Goal: Check status: Check status

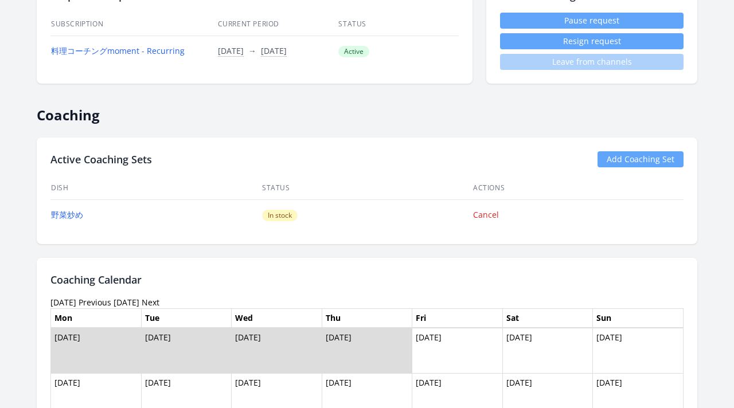
scroll to position [583, 0]
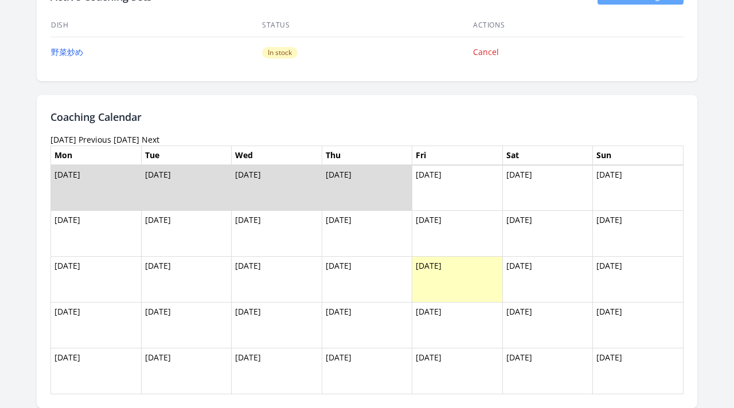
click at [111, 138] on link "Previous" at bounding box center [95, 139] width 33 height 11
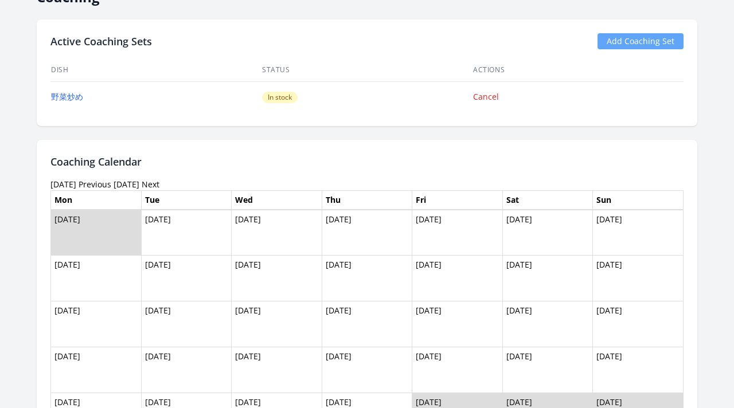
scroll to position [609, 0]
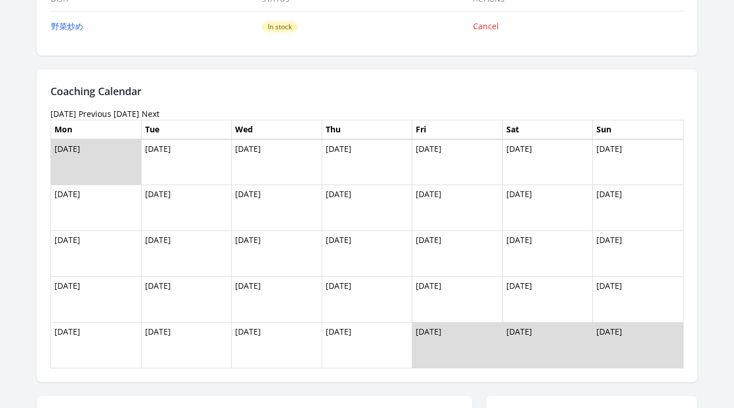
click at [103, 115] on link "Previous" at bounding box center [95, 113] width 33 height 11
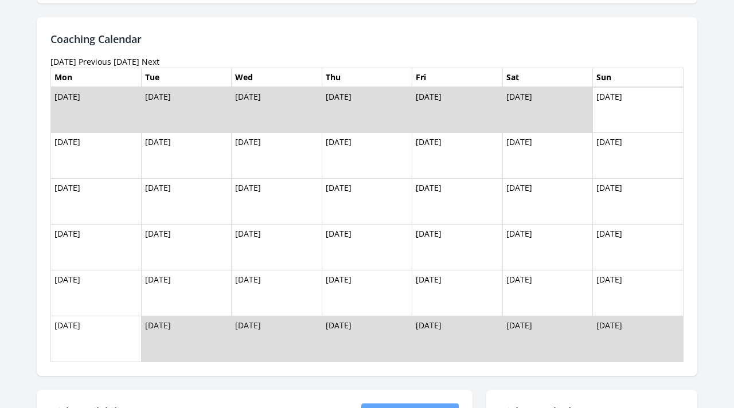
scroll to position [633, 0]
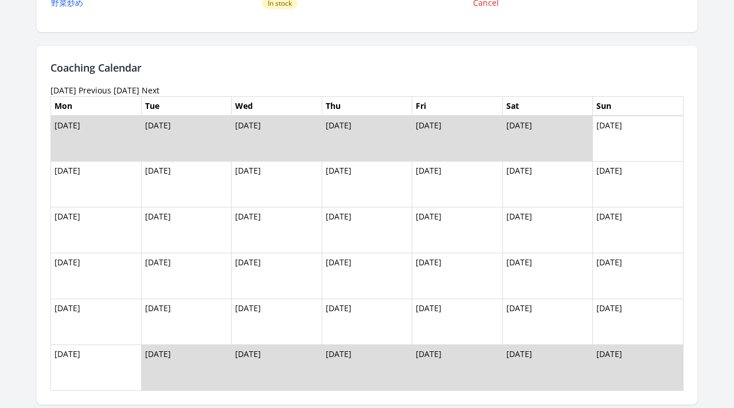
click at [107, 93] on link "Previous" at bounding box center [95, 90] width 33 height 11
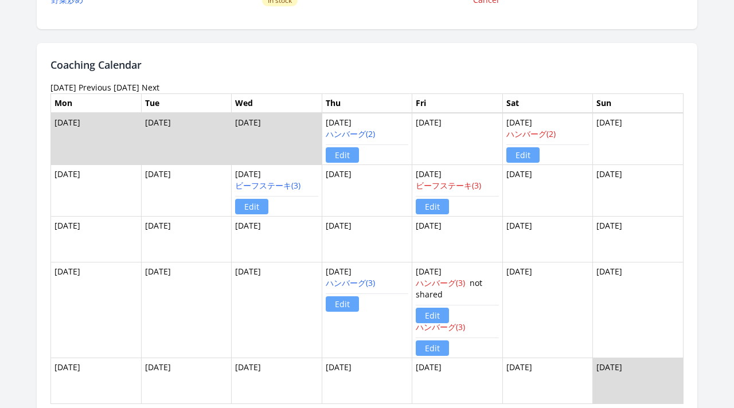
scroll to position [650, 0]
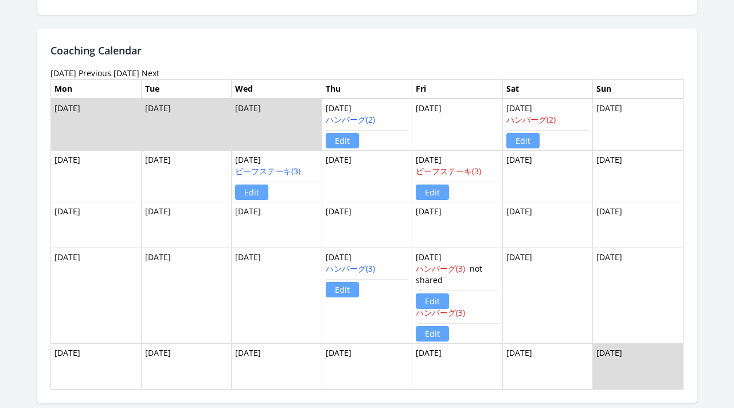
click at [106, 73] on link "Previous" at bounding box center [95, 73] width 33 height 11
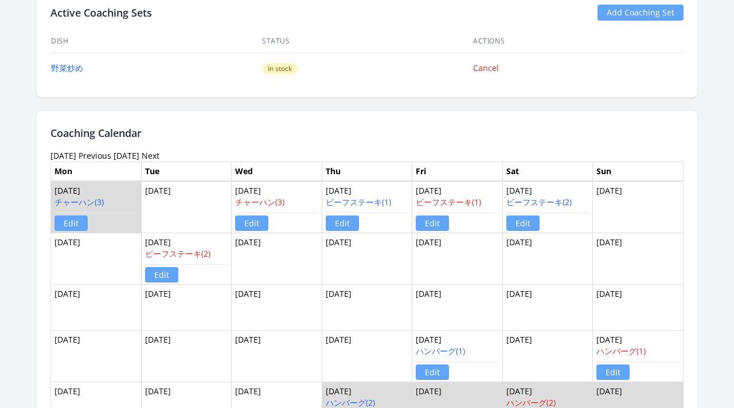
scroll to position [659, 0]
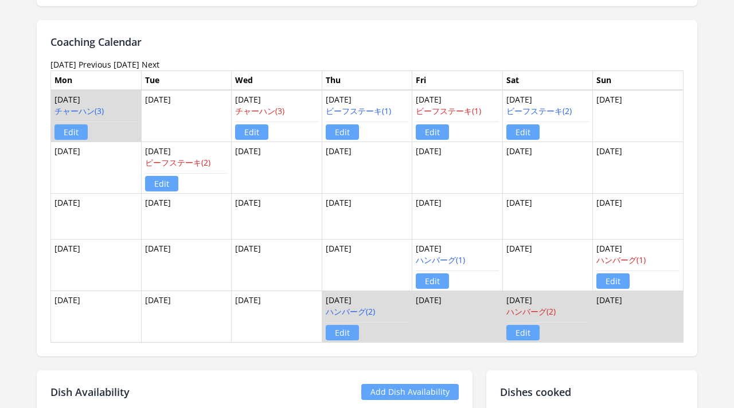
click at [110, 67] on link "Previous" at bounding box center [95, 64] width 33 height 11
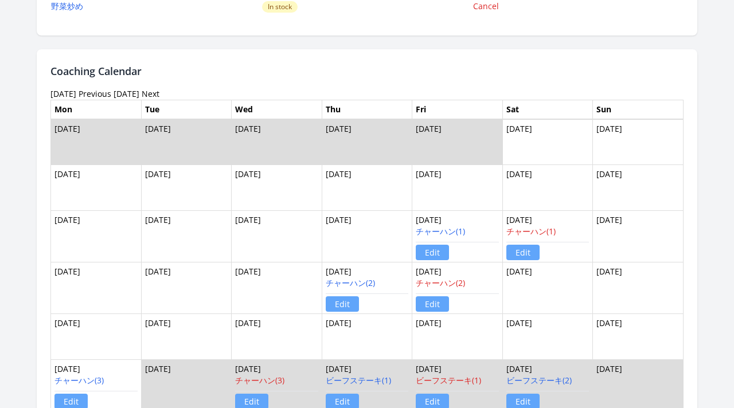
scroll to position [596, 0]
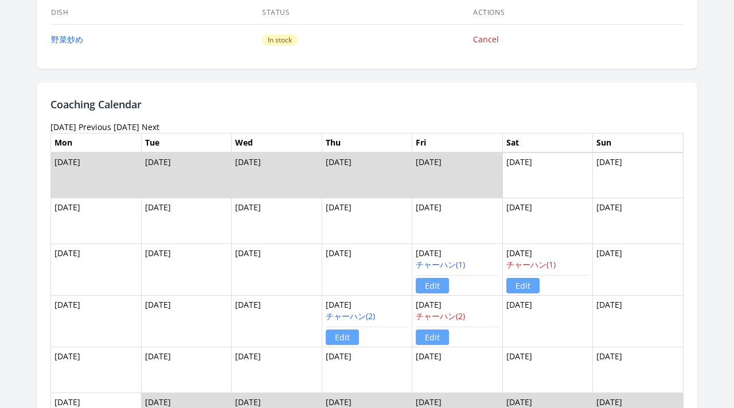
click at [111, 127] on link "Previous" at bounding box center [95, 127] width 33 height 11
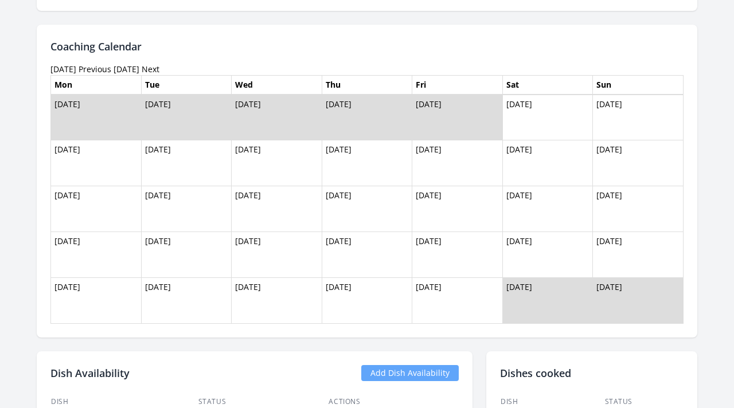
scroll to position [613, 0]
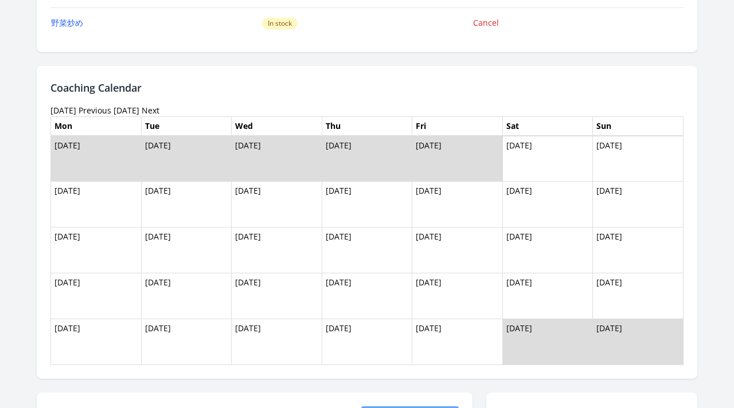
click at [122, 116] on th "Mon" at bounding box center [96, 126] width 91 height 20
click at [111, 110] on link "Previous" at bounding box center [95, 110] width 33 height 11
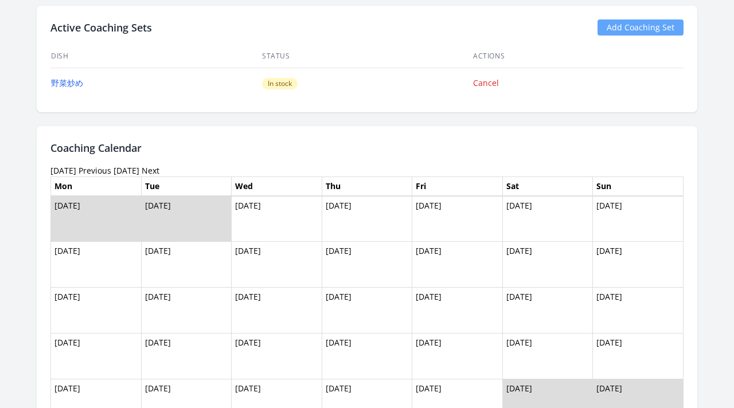
scroll to position [665, 0]
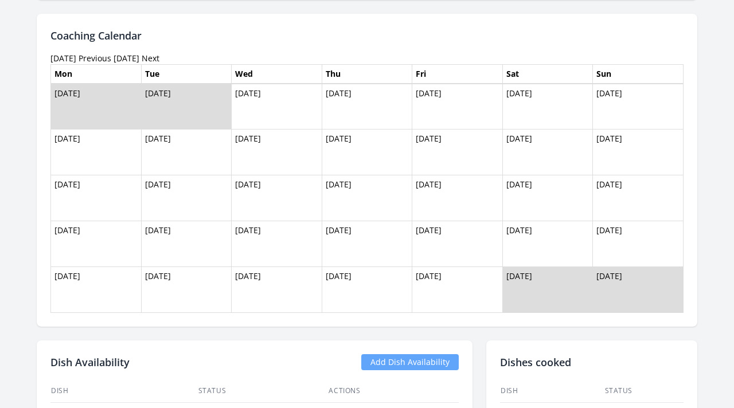
click at [111, 62] on link "Previous" at bounding box center [95, 58] width 33 height 11
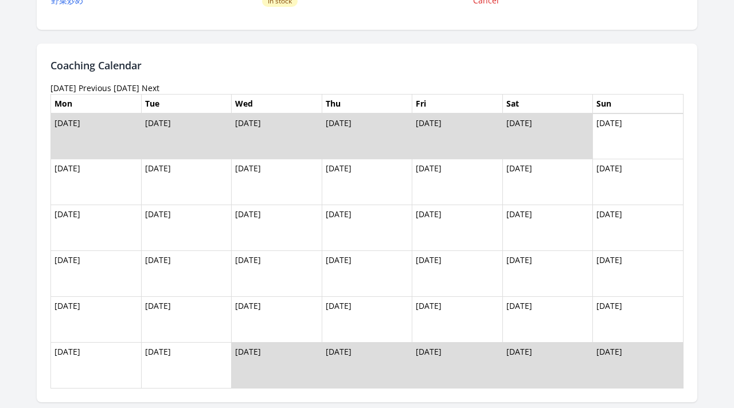
scroll to position [602, 0]
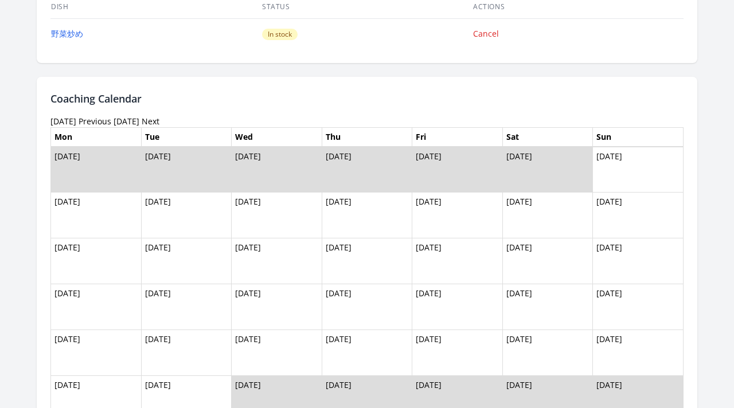
click at [111, 124] on link "Previous" at bounding box center [95, 121] width 33 height 11
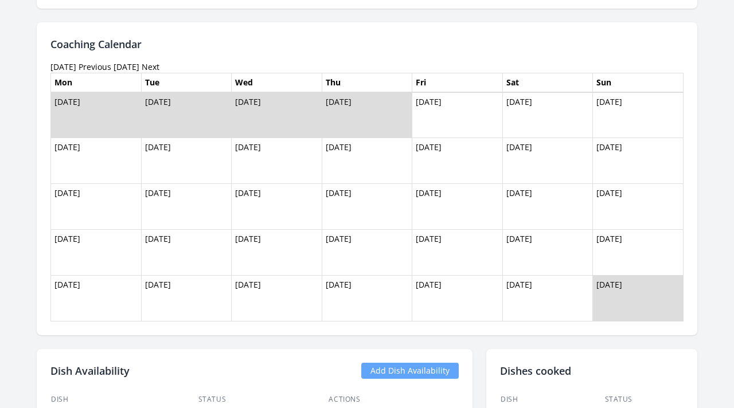
scroll to position [636, 0]
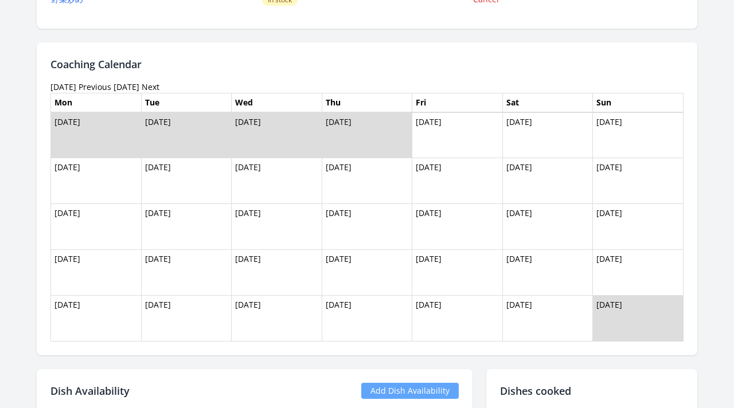
click at [111, 89] on link "Previous" at bounding box center [95, 86] width 33 height 11
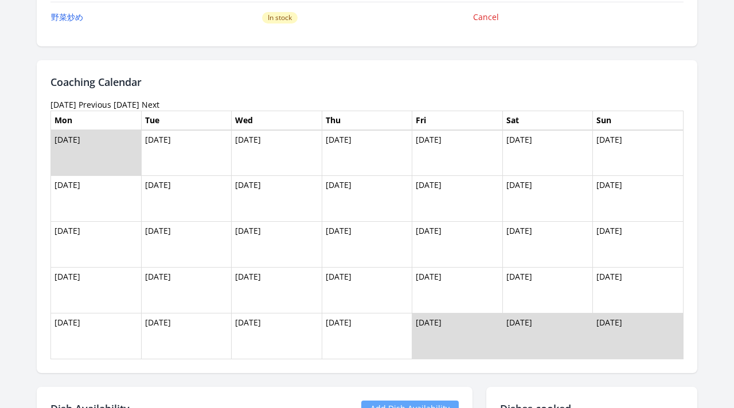
scroll to position [542, 0]
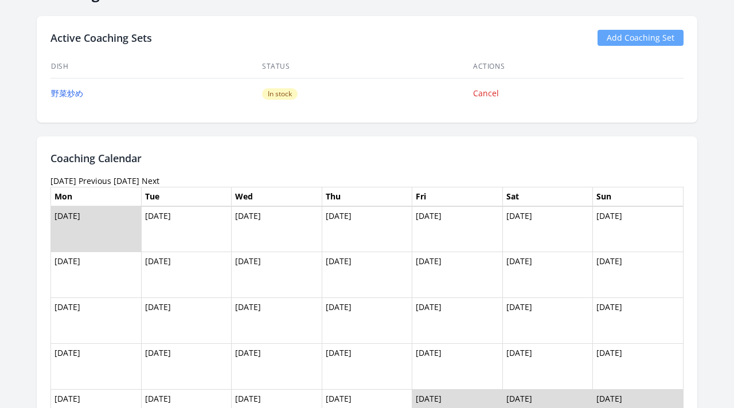
click at [139, 184] on link "[DATE]" at bounding box center [127, 181] width 26 height 11
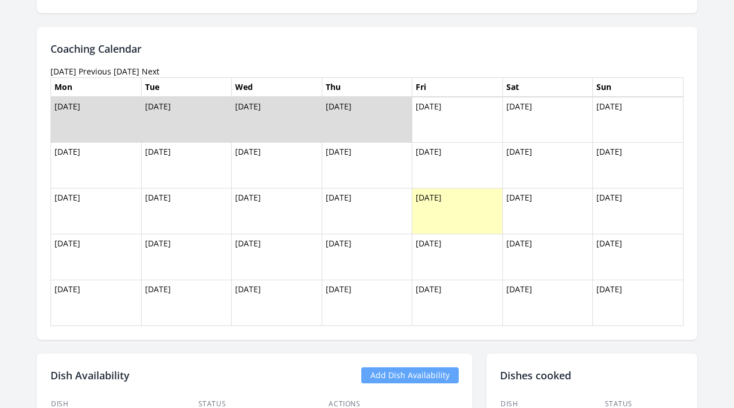
scroll to position [641, 0]
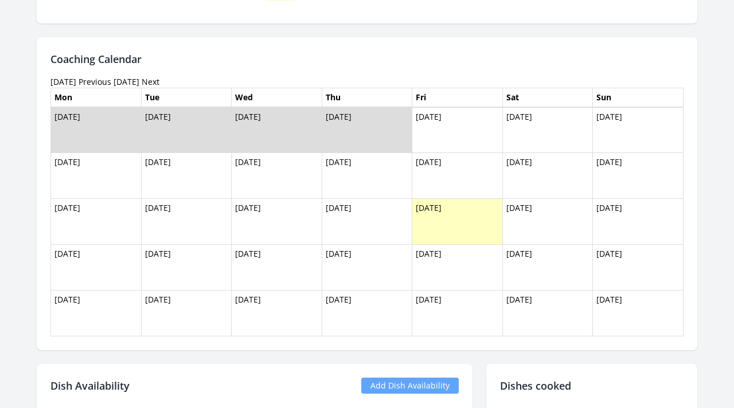
click at [111, 81] on link "Previous" at bounding box center [95, 81] width 33 height 11
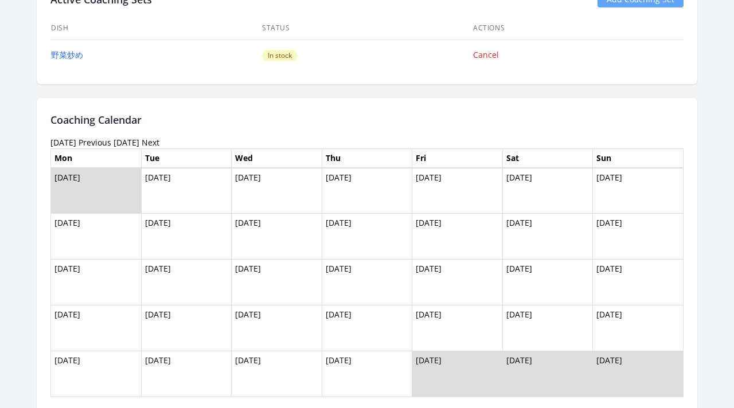
scroll to position [664, 0]
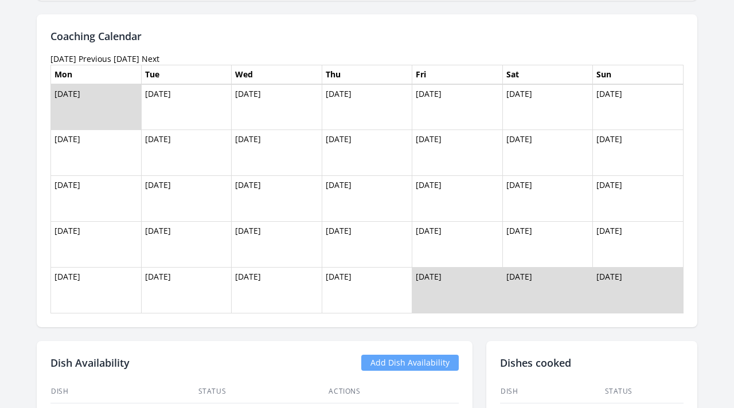
click at [153, 60] on link "Next" at bounding box center [151, 58] width 18 height 11
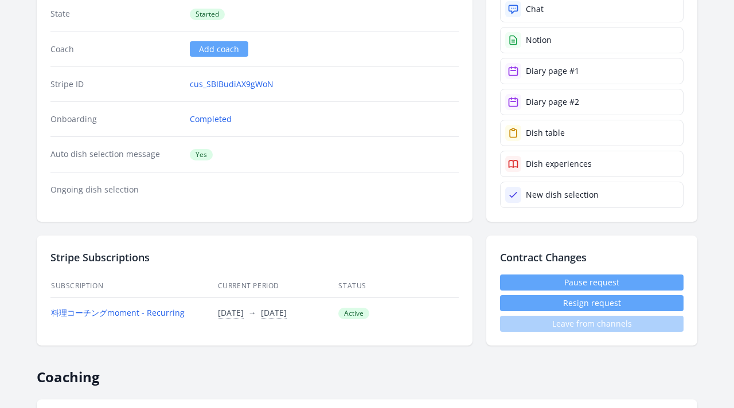
scroll to position [143, 0]
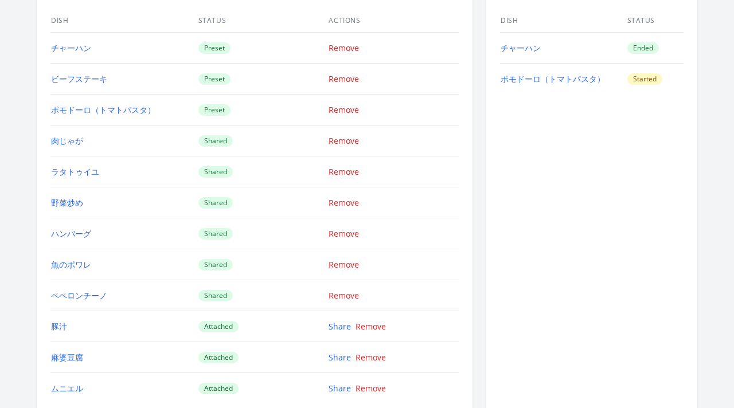
scroll to position [1140, 0]
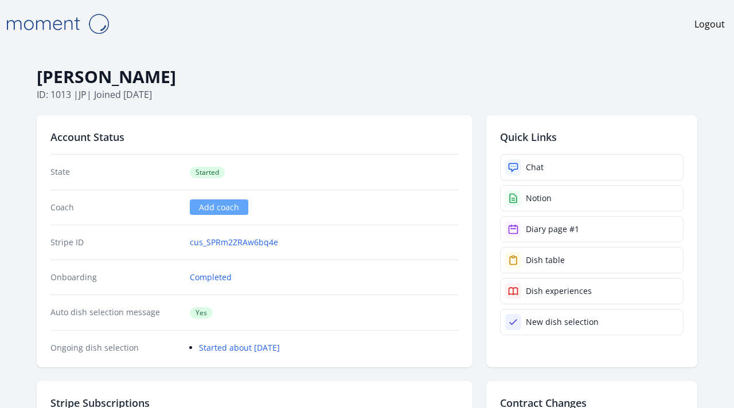
drag, startPoint x: 39, startPoint y: 76, endPoint x: 176, endPoint y: 84, distance: 136.8
click at [176, 84] on h1 "Kohei Miyashita" at bounding box center [367, 77] width 661 height 22
click at [246, 92] on p "ID: 1013 | jp | Joined 3 months ago" at bounding box center [367, 95] width 661 height 14
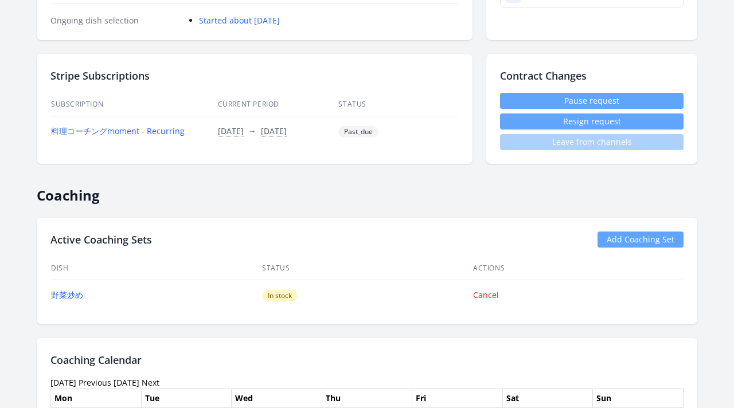
scroll to position [266, 0]
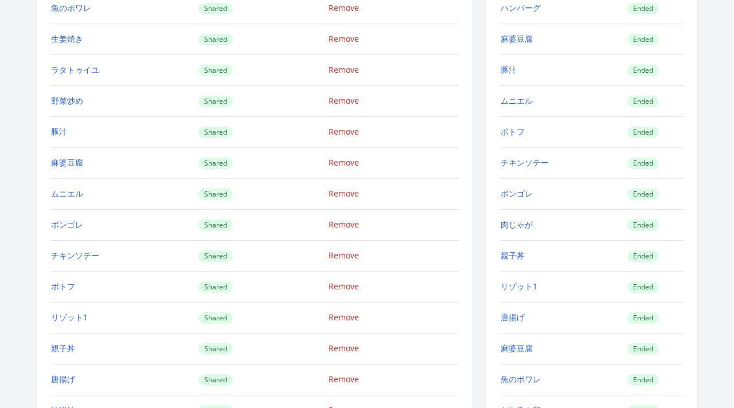
scroll to position [1360, 0]
